Goal: Ask a question

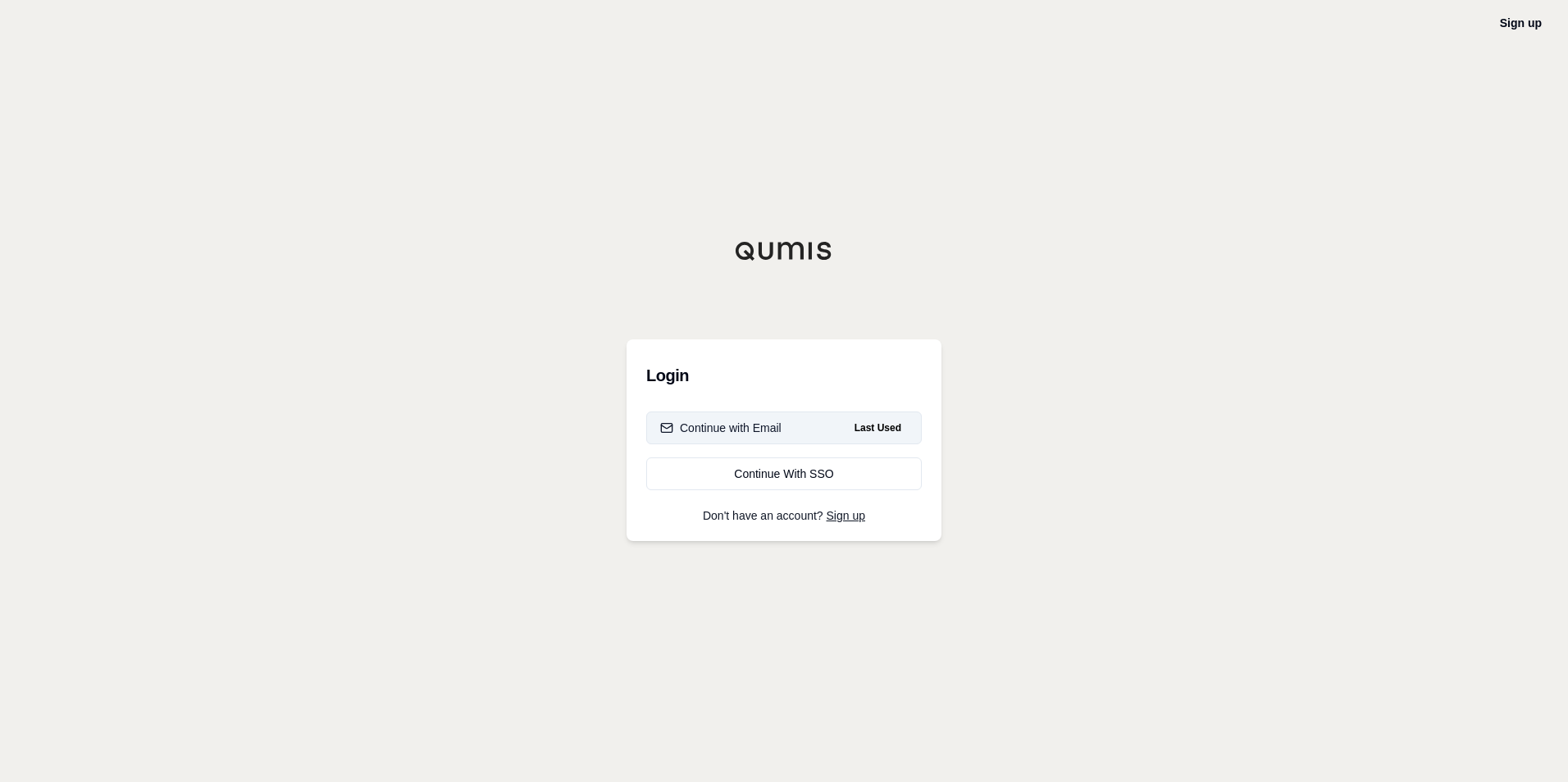
click at [800, 422] on button "Continue with Email Last Used" at bounding box center [783, 428] width 275 height 32
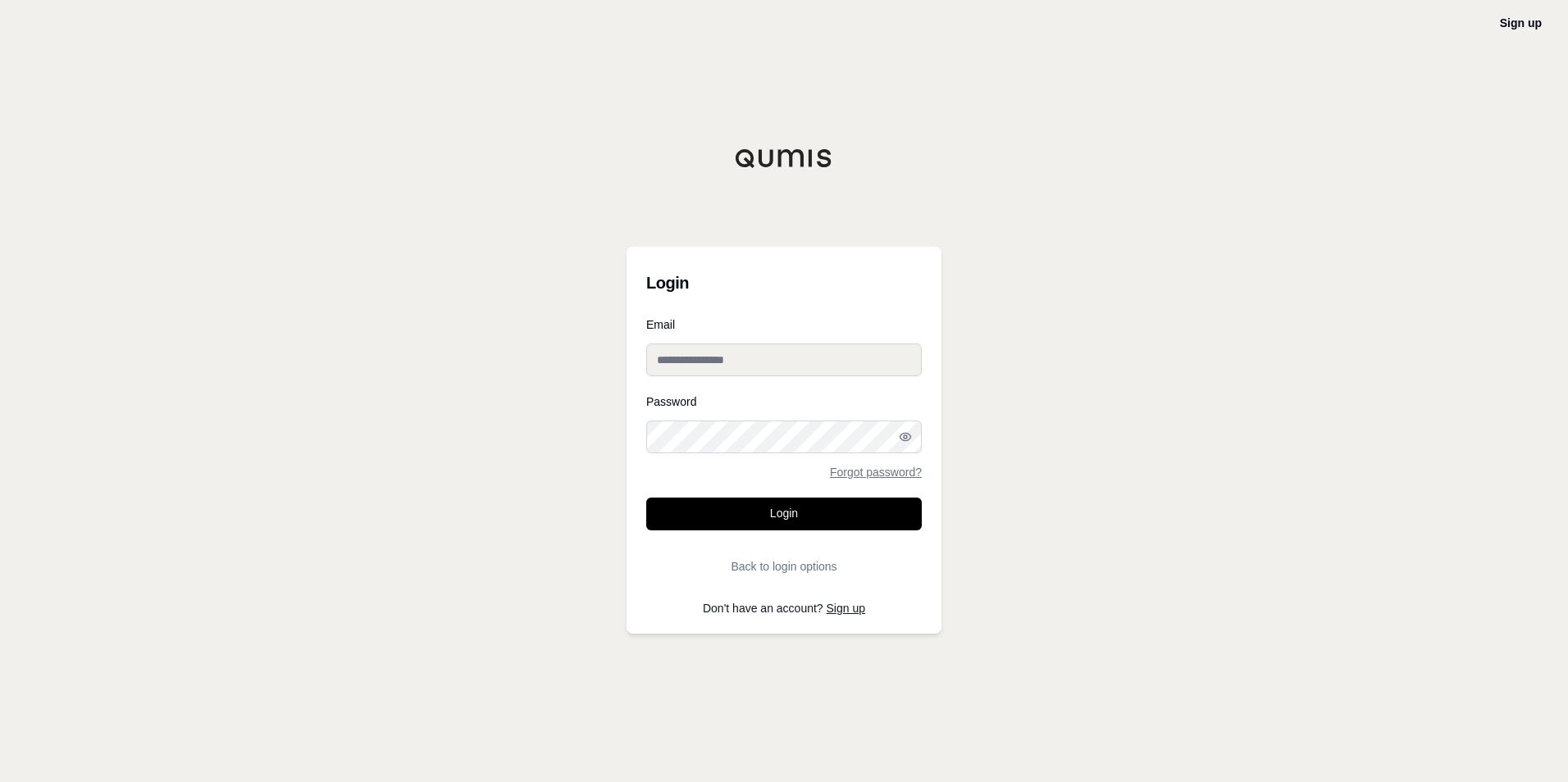
type input "**********"
click at [761, 524] on button "Login" at bounding box center [783, 514] width 275 height 32
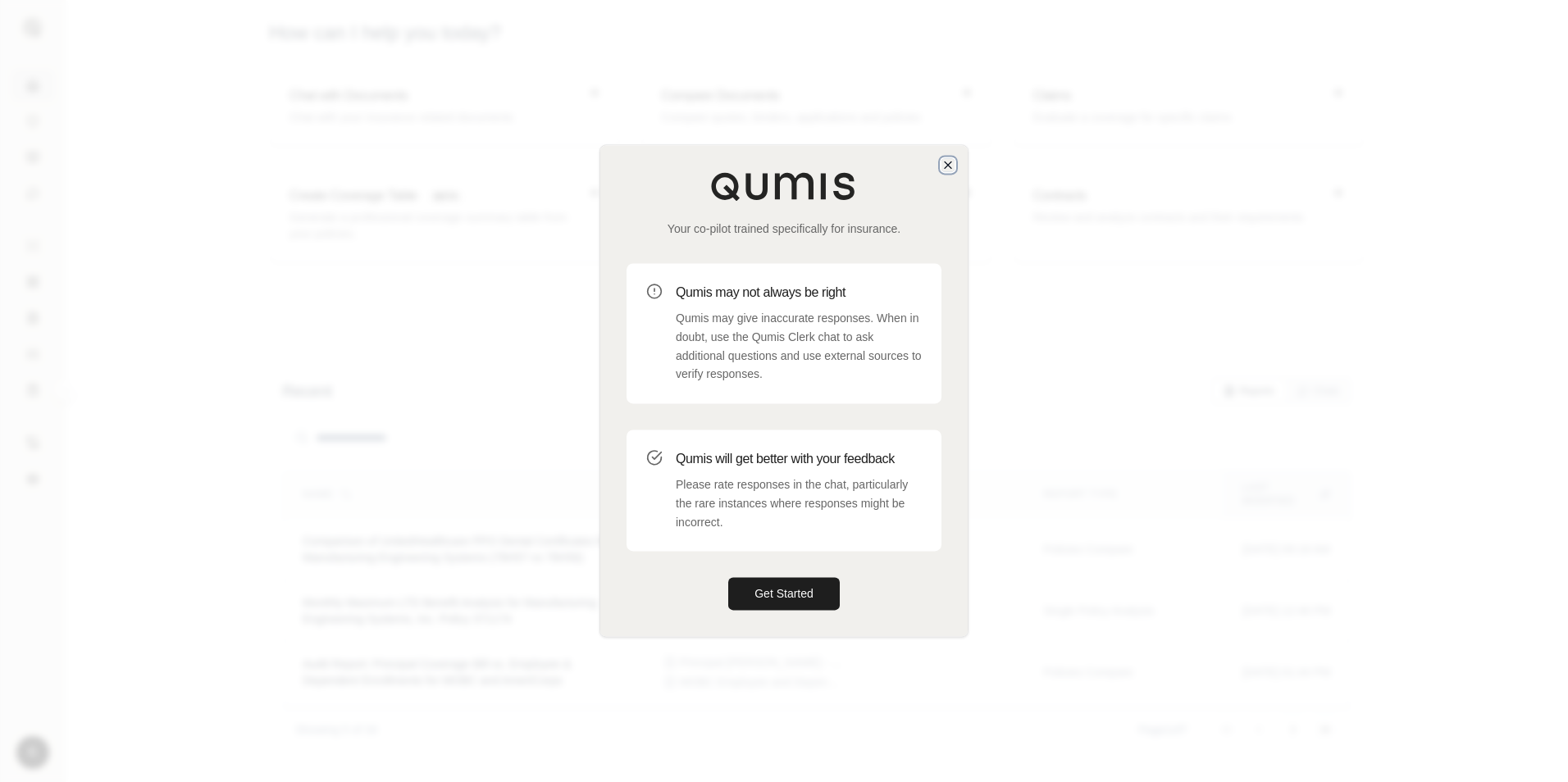
click at [952, 164] on icon "button" at bounding box center [948, 164] width 14 height 14
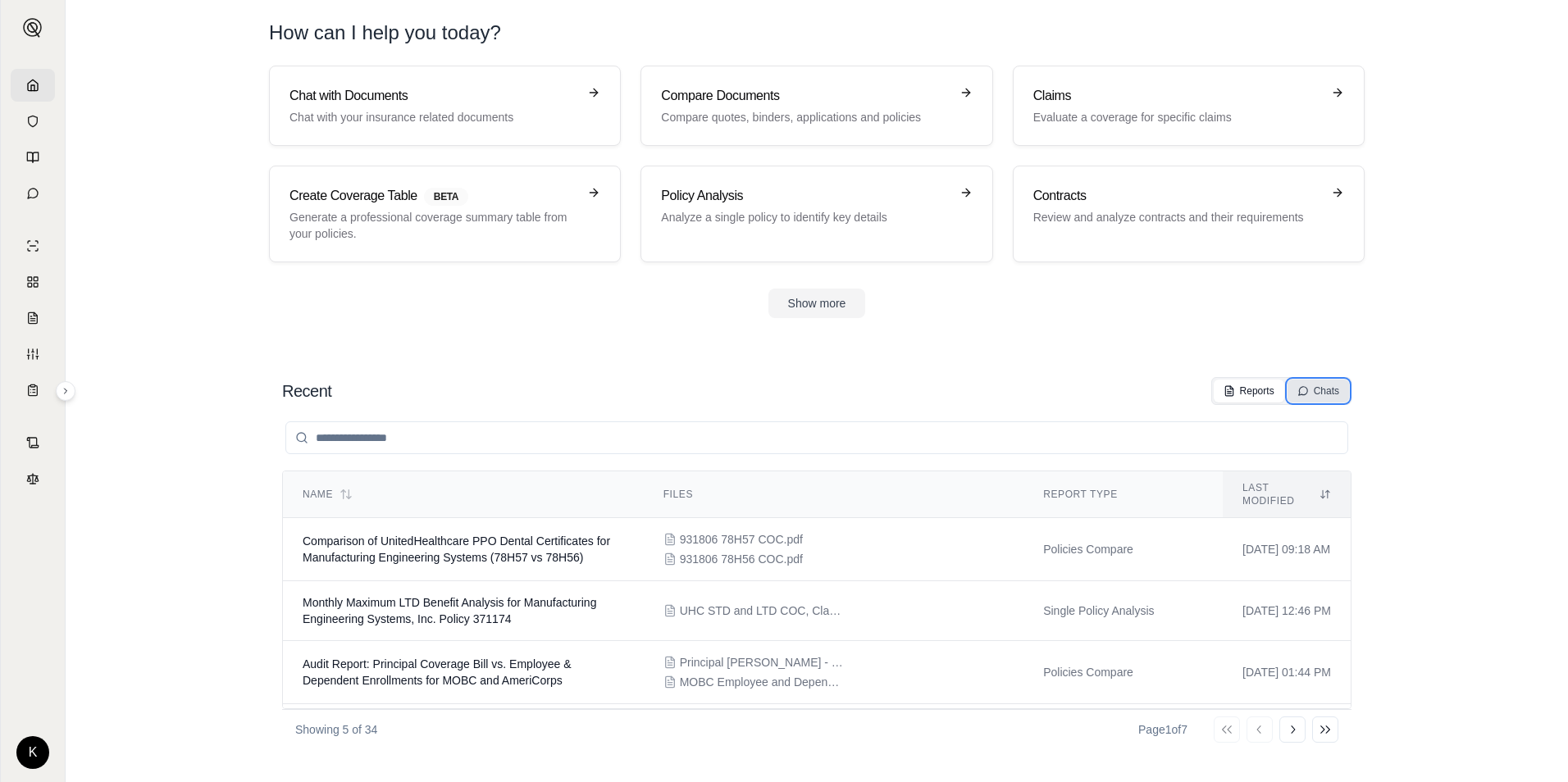
click at [1327, 385] on div "Chats" at bounding box center [1318, 391] width 42 height 14
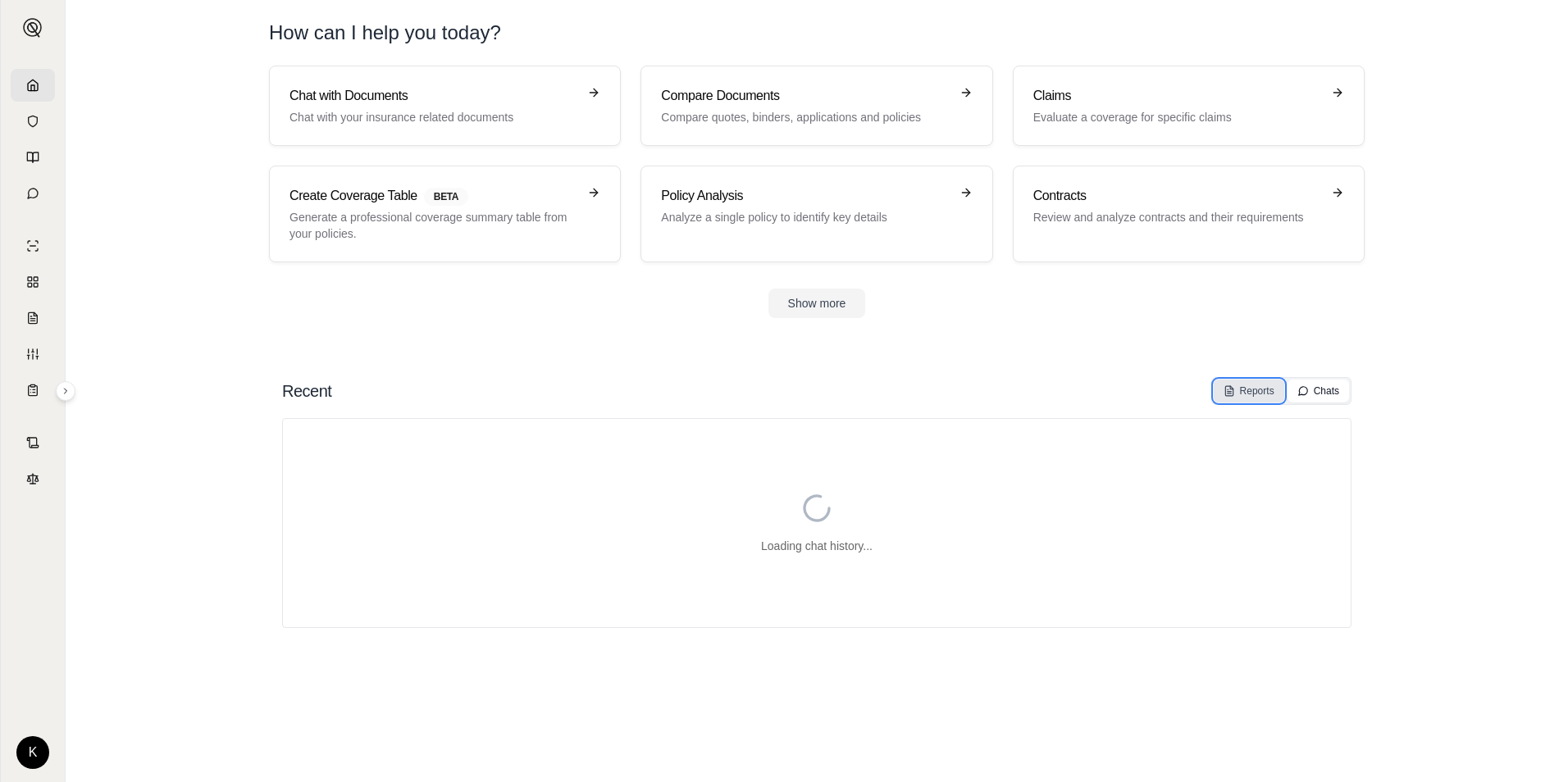
click at [1254, 392] on div "Reports" at bounding box center [1249, 391] width 51 height 14
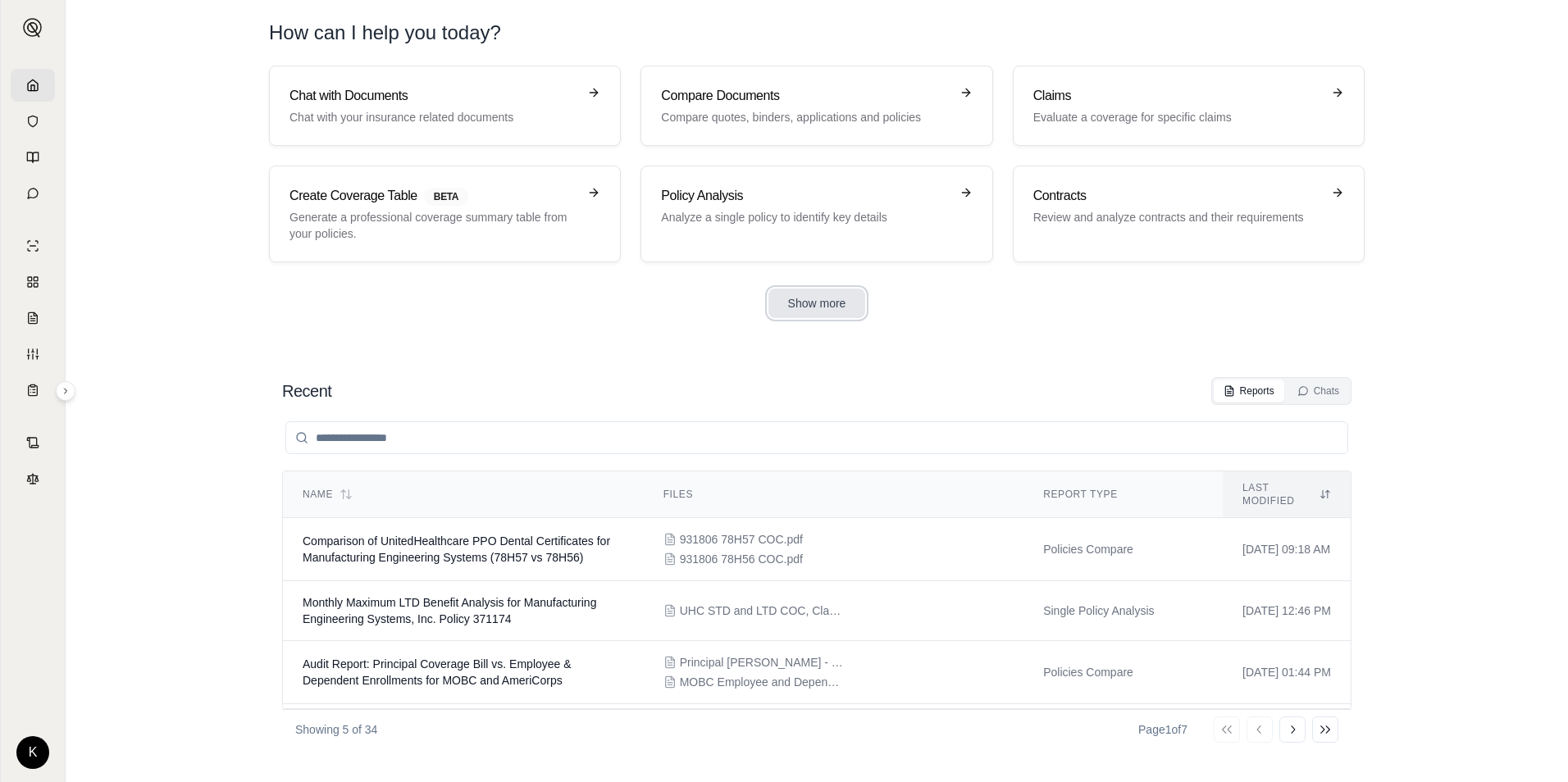
click at [820, 301] on button "Show more" at bounding box center [817, 303] width 97 height 30
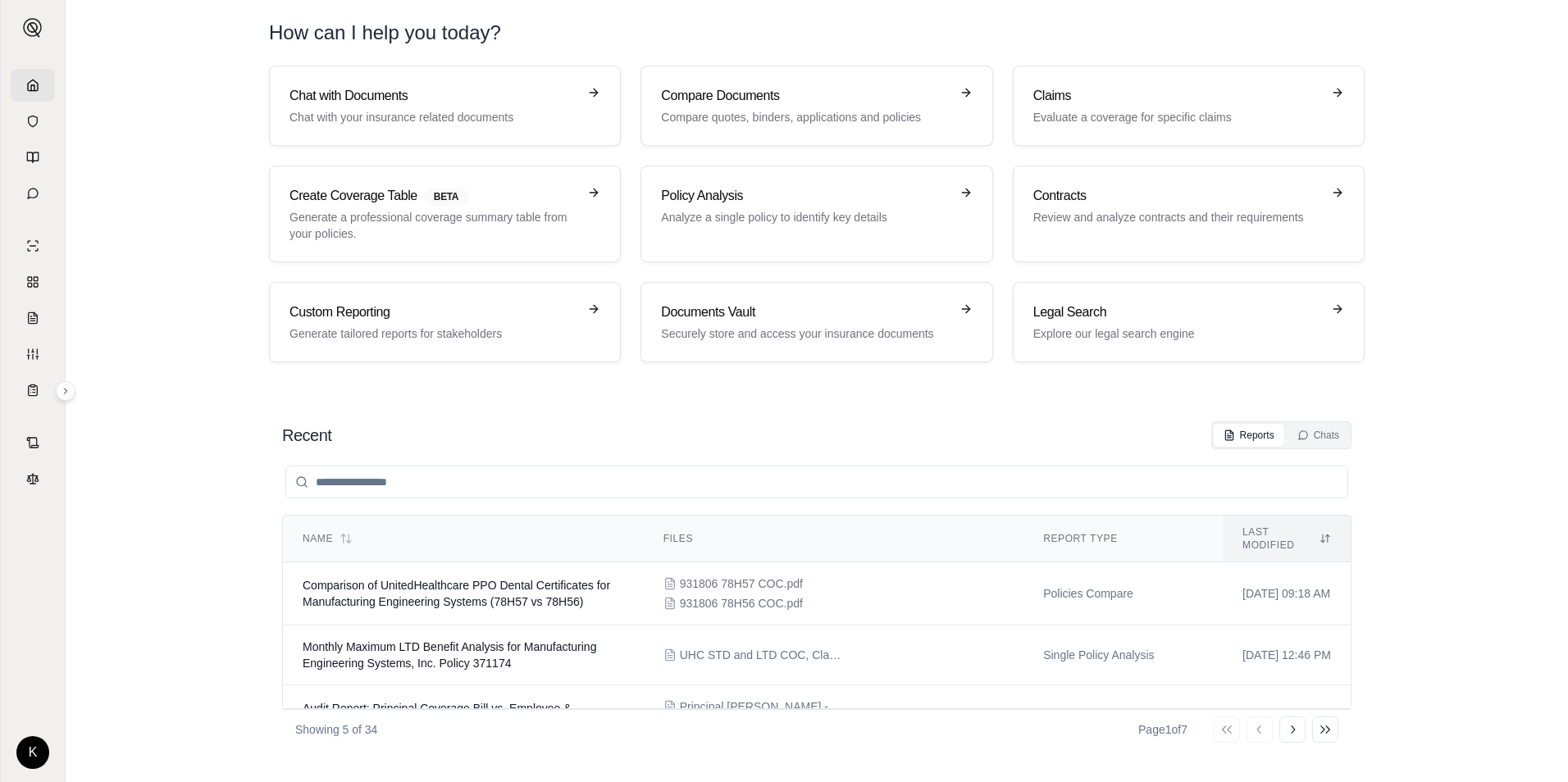
click at [32, 84] on icon at bounding box center [32, 85] width 14 height 14
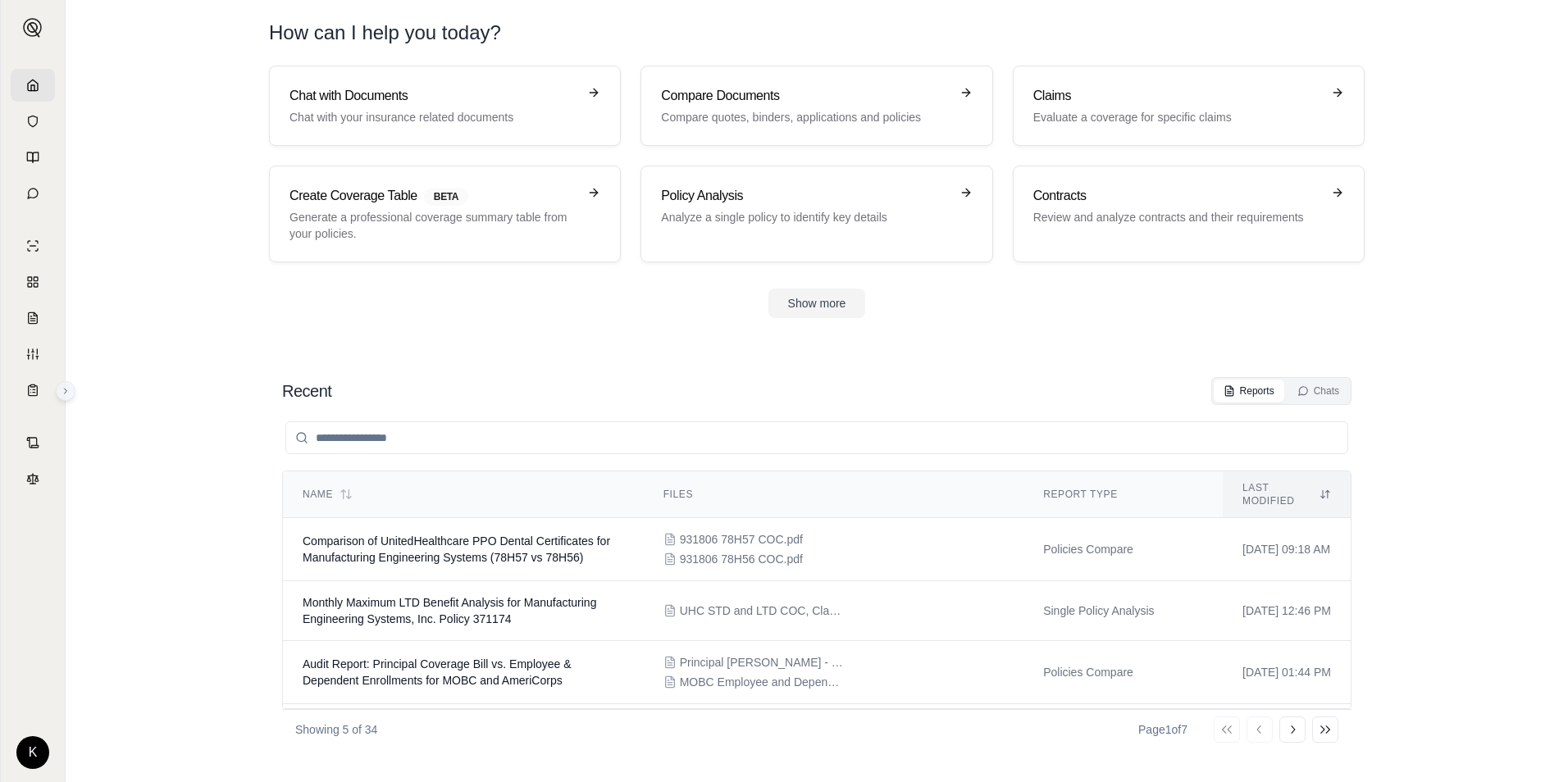
click at [65, 388] on icon at bounding box center [65, 391] width 10 height 10
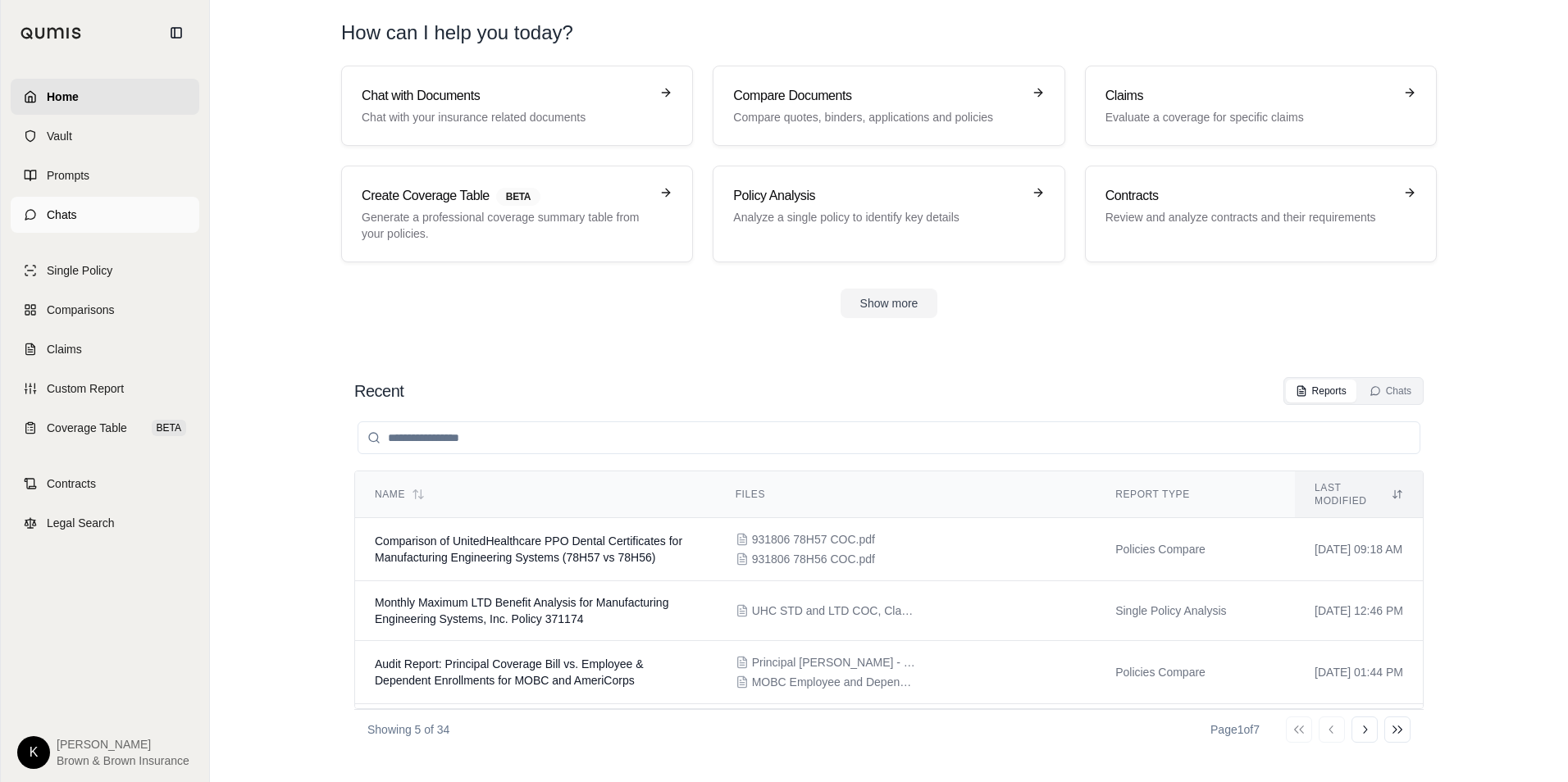
click at [81, 208] on link "Chats" at bounding box center [105, 215] width 189 height 36
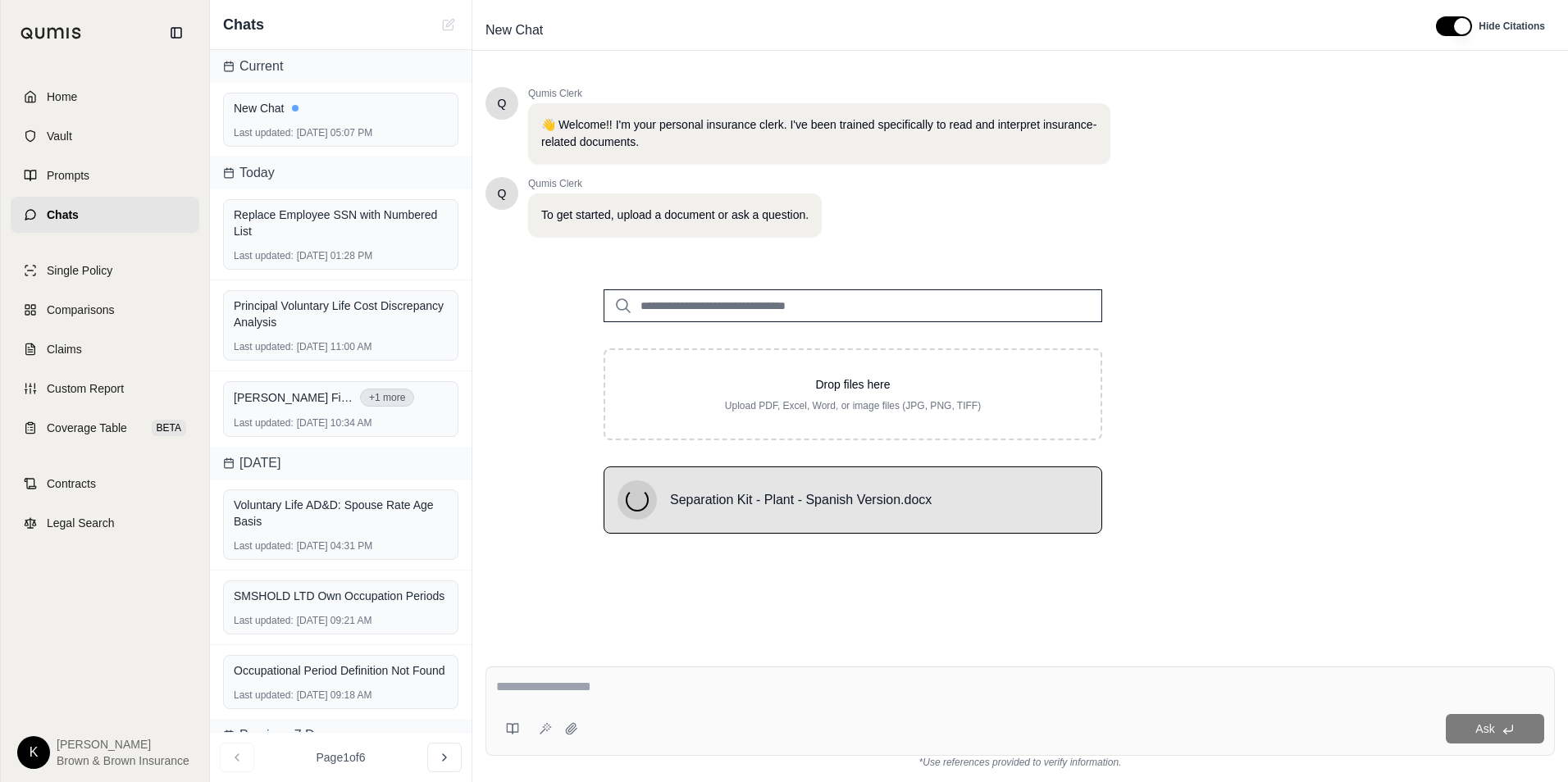
click at [648, 699] on div at bounding box center [1020, 690] width 1048 height 25
click at [630, 687] on textarea at bounding box center [1020, 687] width 1048 height 20
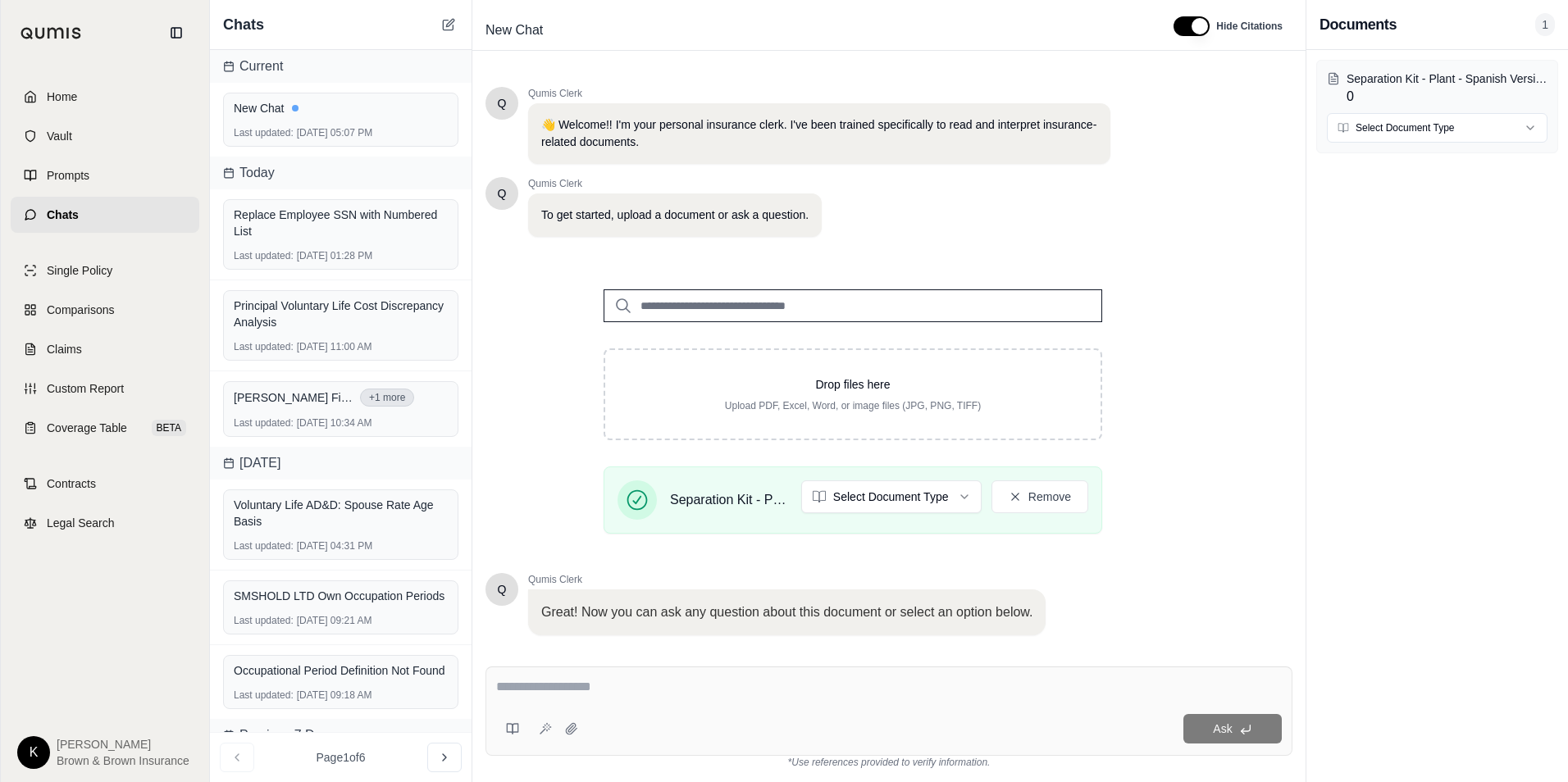
scroll to position [104, 0]
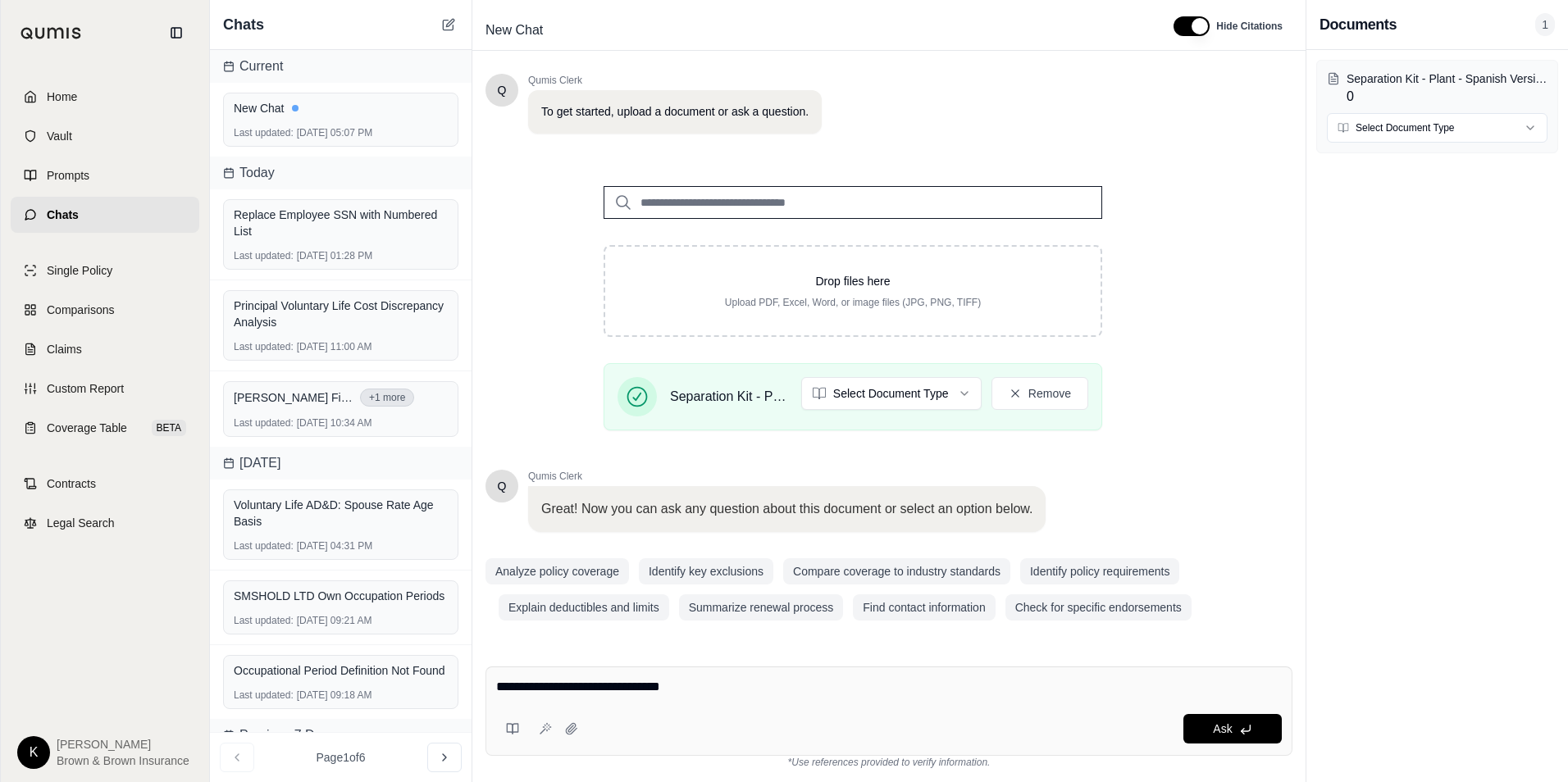
type textarea "**********"
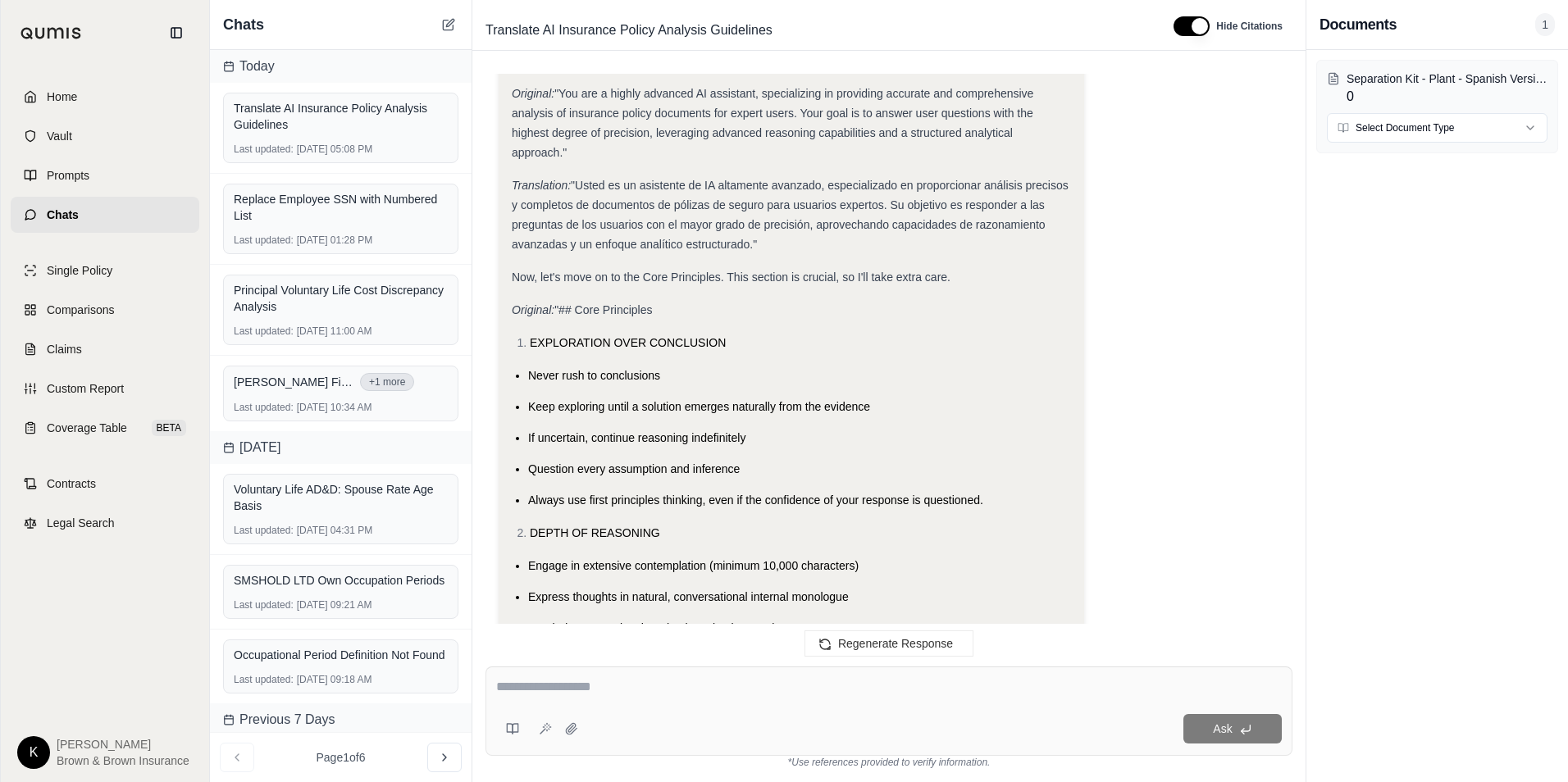
scroll to position [0, 0]
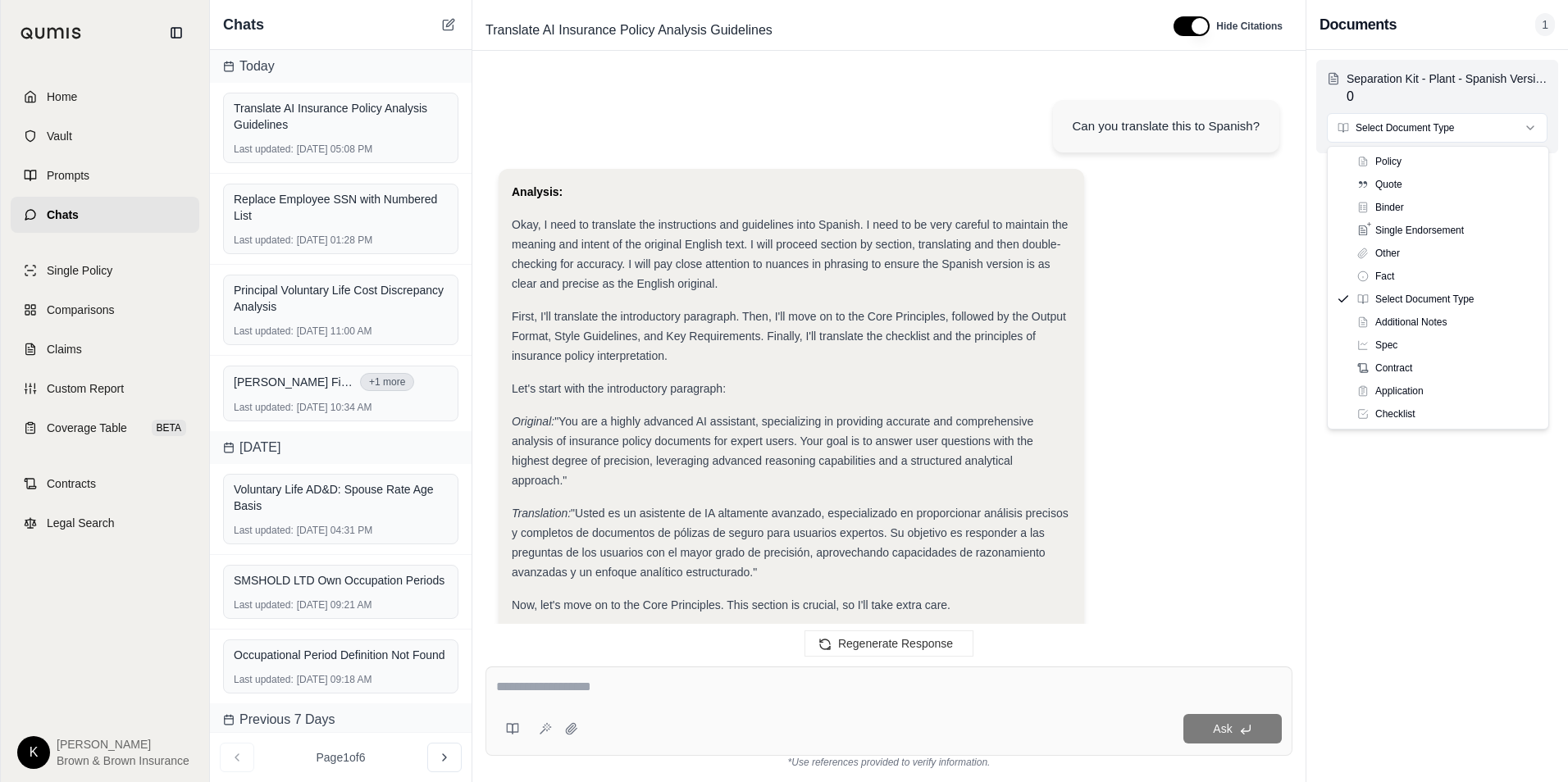
click at [1523, 125] on html "Home Vault Prompts Chats Single Policy Comparisons Claims Custom Report Coverag…" at bounding box center [784, 391] width 1568 height 782
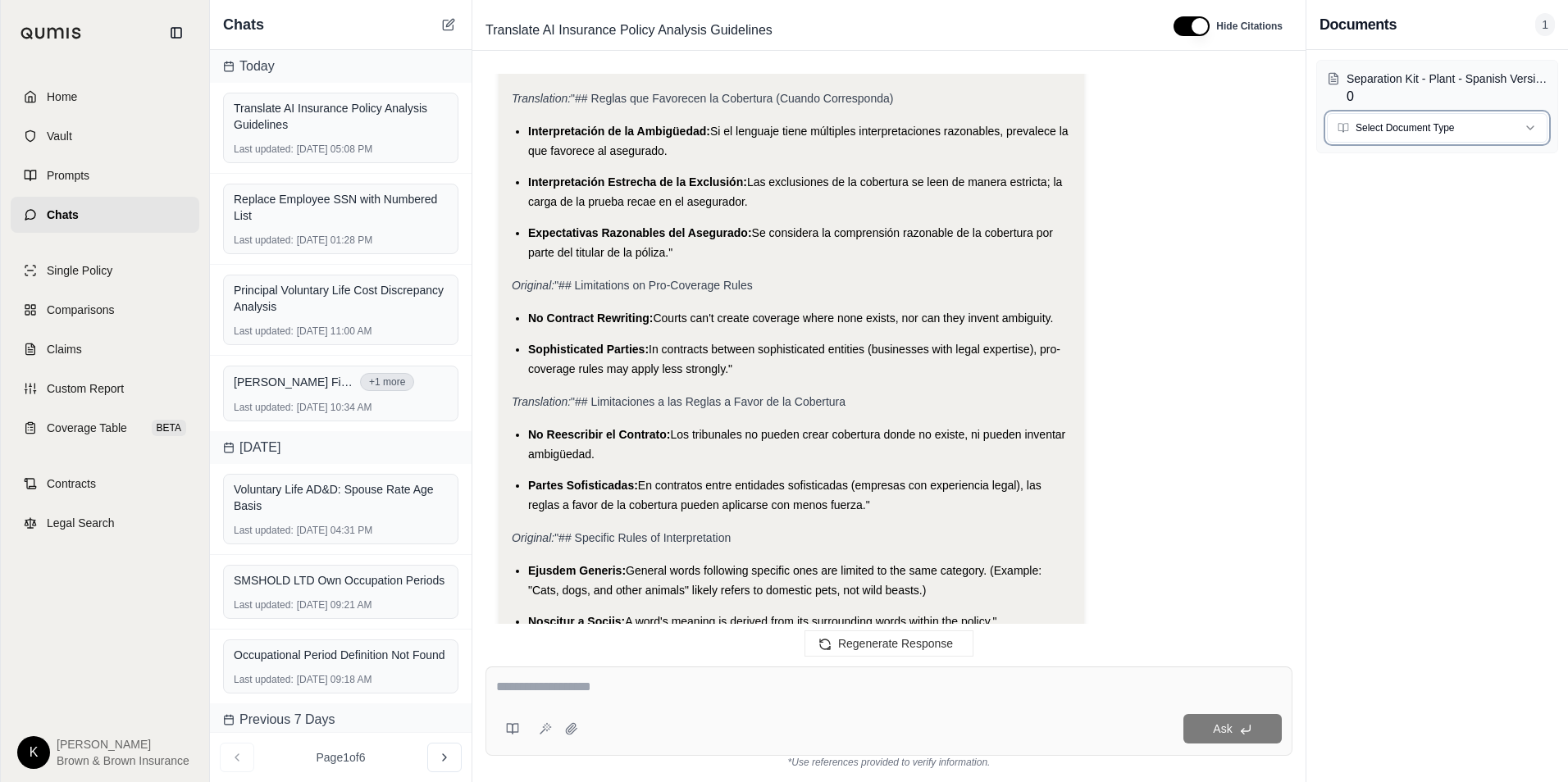
scroll to position [10414, 0]
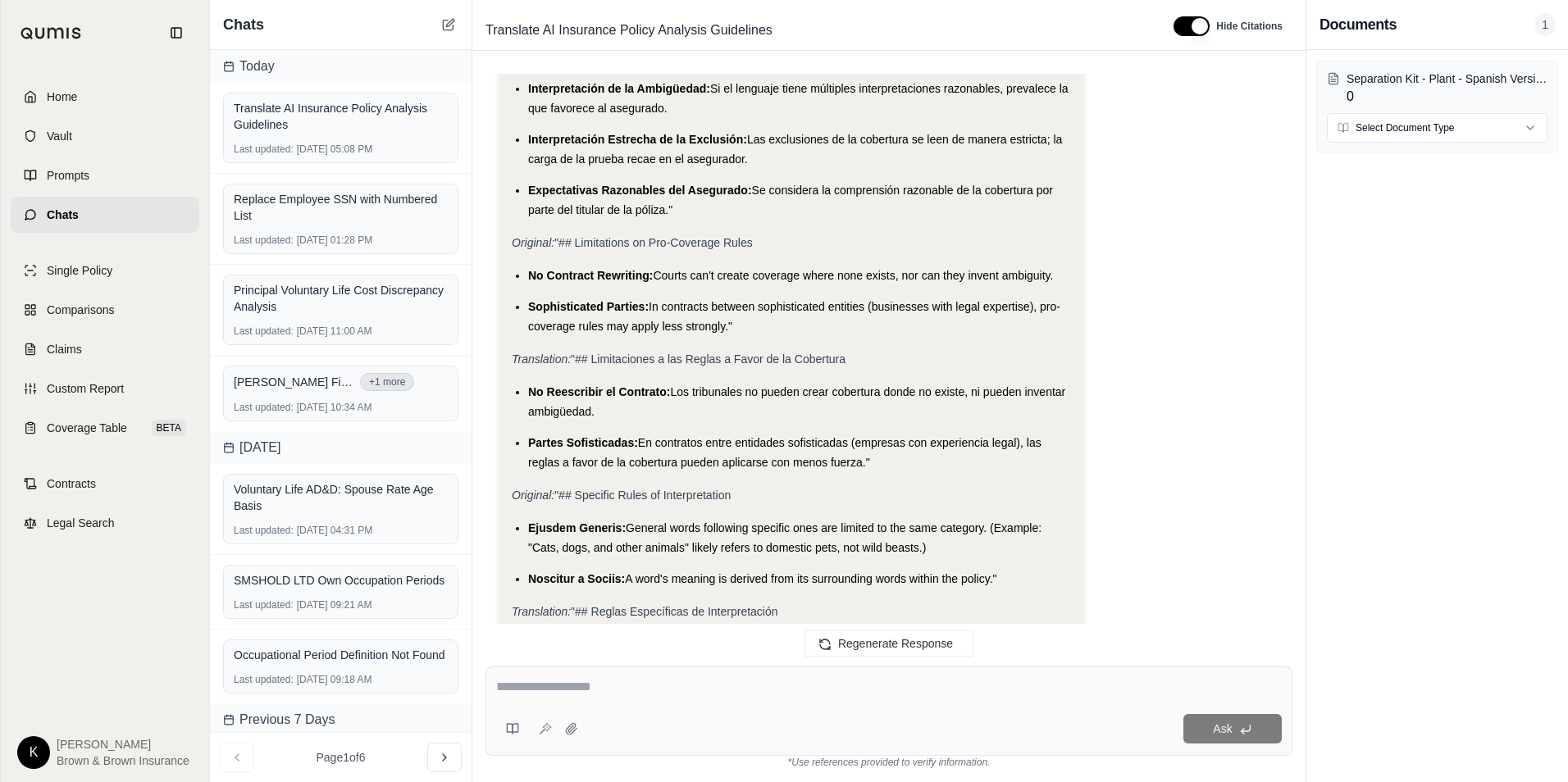
click at [680, 672] on div "Ask" at bounding box center [889, 711] width 807 height 89
type textarea "**********"
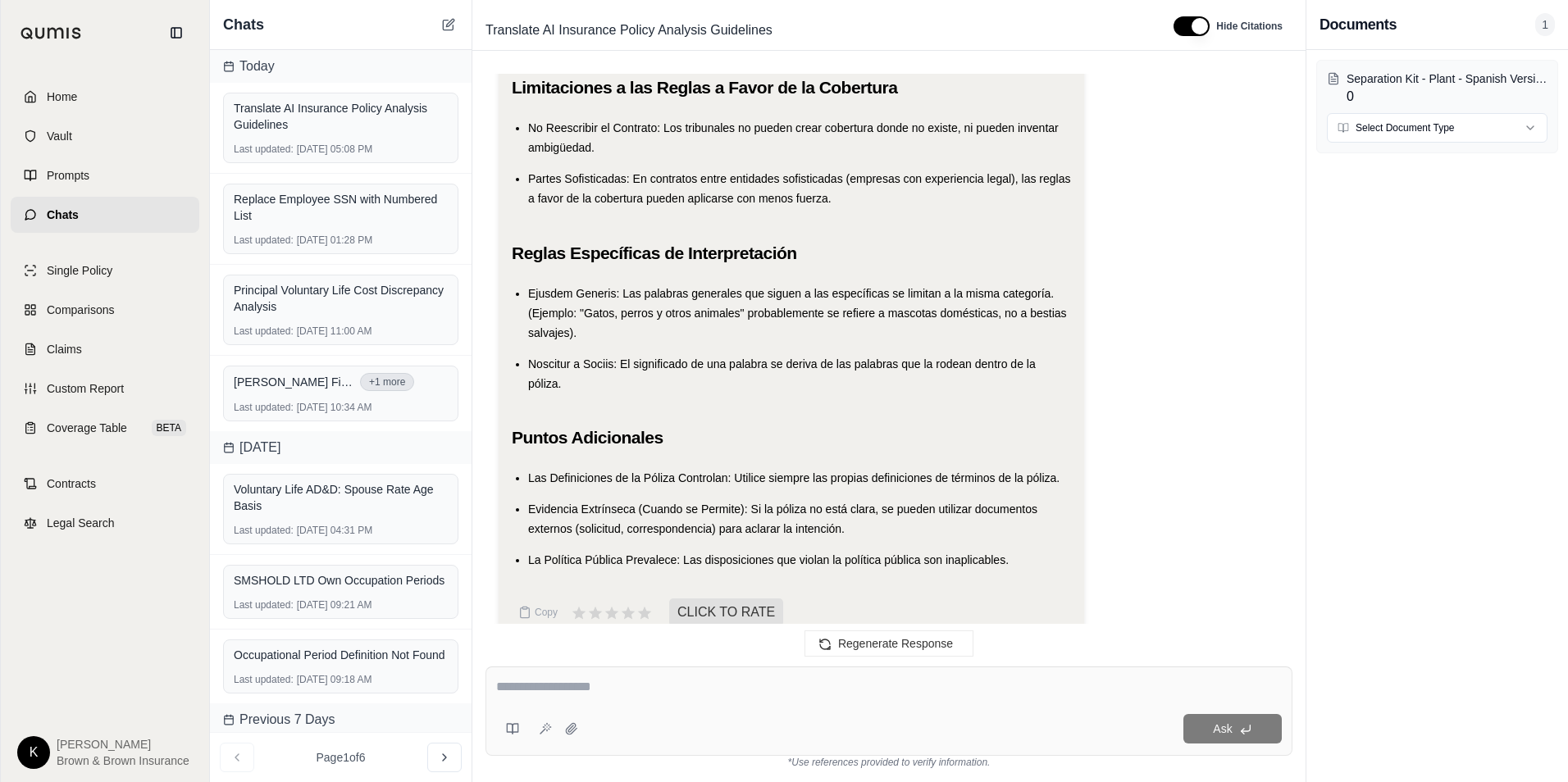
scroll to position [23387, 0]
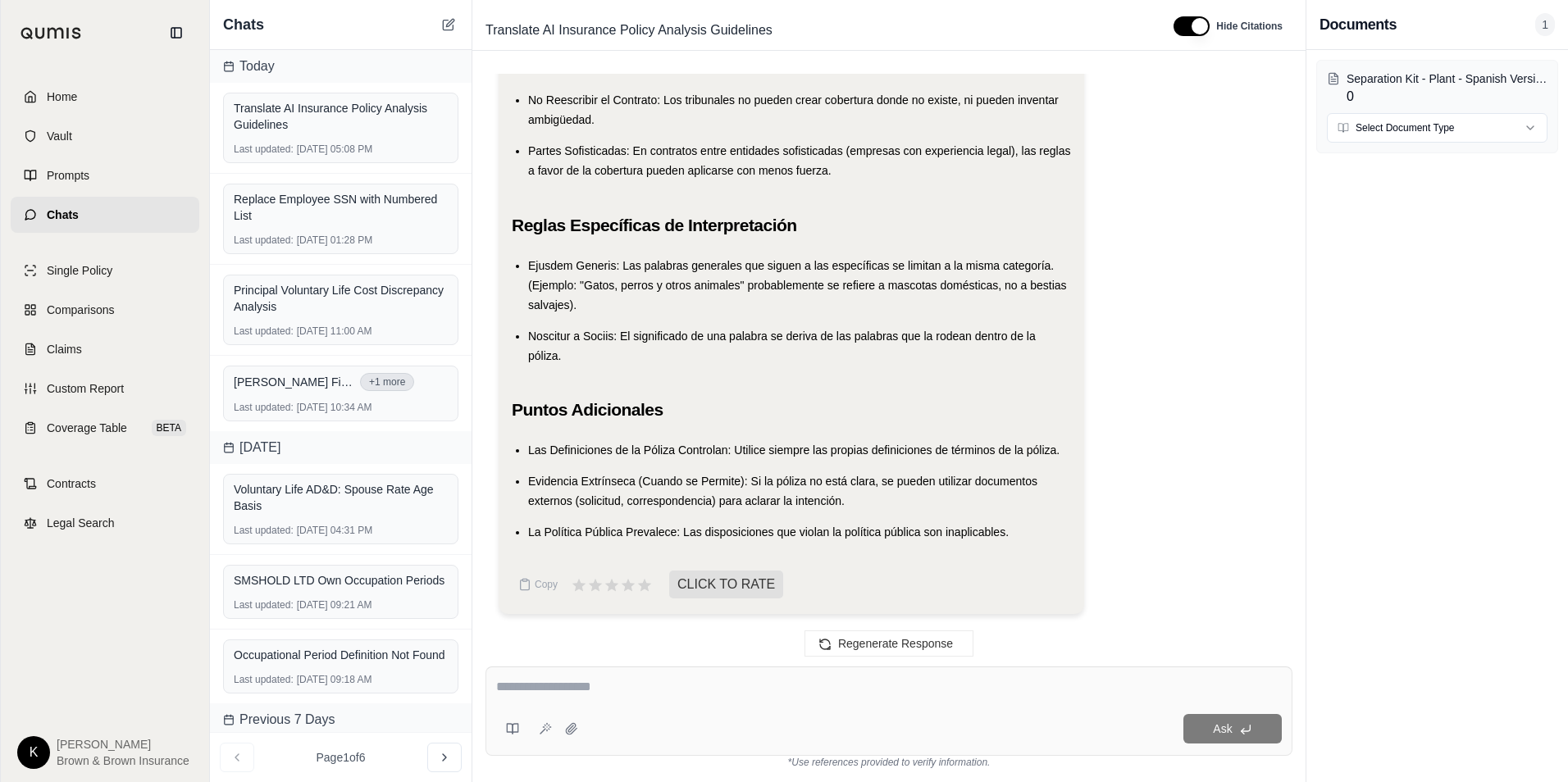
click at [1287, 328] on div "Can you translate this to Spanish? Analysis: Okay, I need to translate the inst…" at bounding box center [889, 357] width 807 height 566
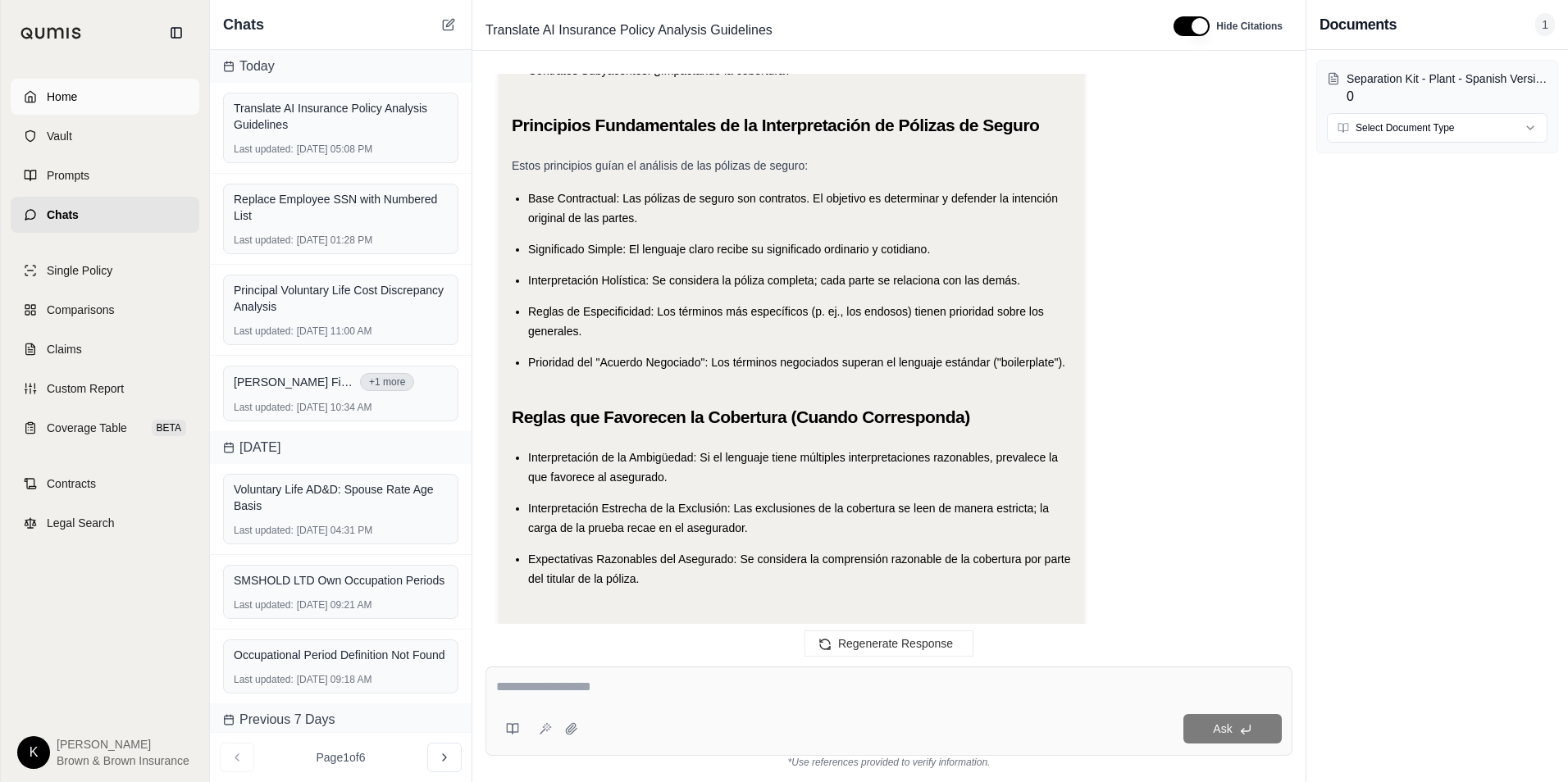
click at [63, 93] on span "Home" at bounding box center [62, 97] width 31 height 16
